Goal: Task Accomplishment & Management: Manage account settings

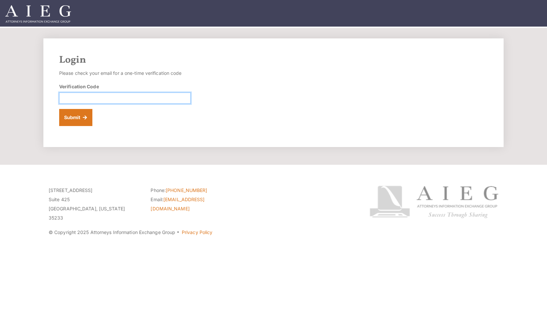
click at [83, 95] on input "Verification Code" at bounding box center [124, 98] width 131 height 11
click at [77, 98] on input "Verification Code" at bounding box center [124, 98] width 131 height 11
click at [94, 98] on input "Verification Code" at bounding box center [124, 98] width 131 height 11
type input "283080"
click at [77, 116] on button "Submit" at bounding box center [75, 117] width 33 height 17
